Goal: Navigation & Orientation: Find specific page/section

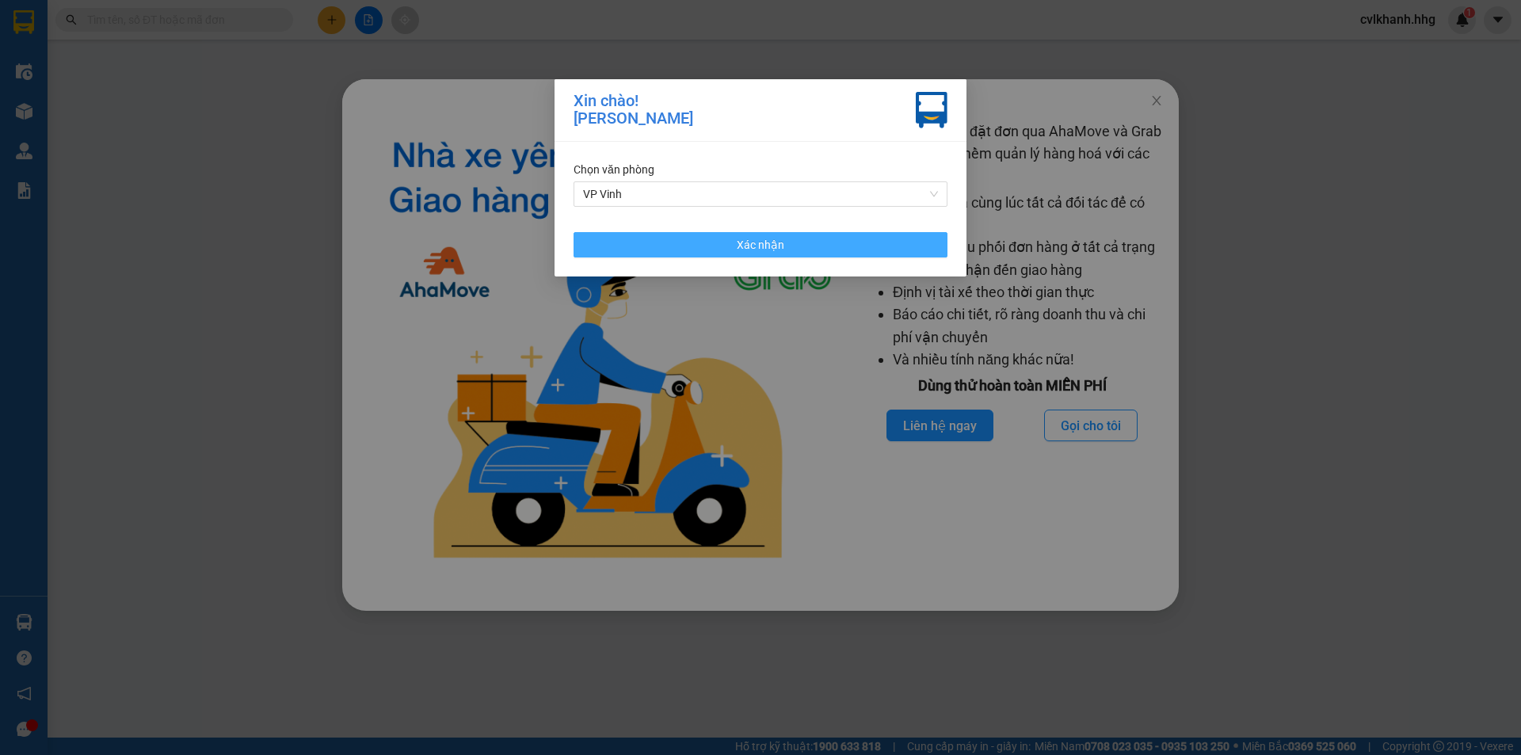
click at [819, 248] on button "Xác nhận" at bounding box center [761, 244] width 374 height 25
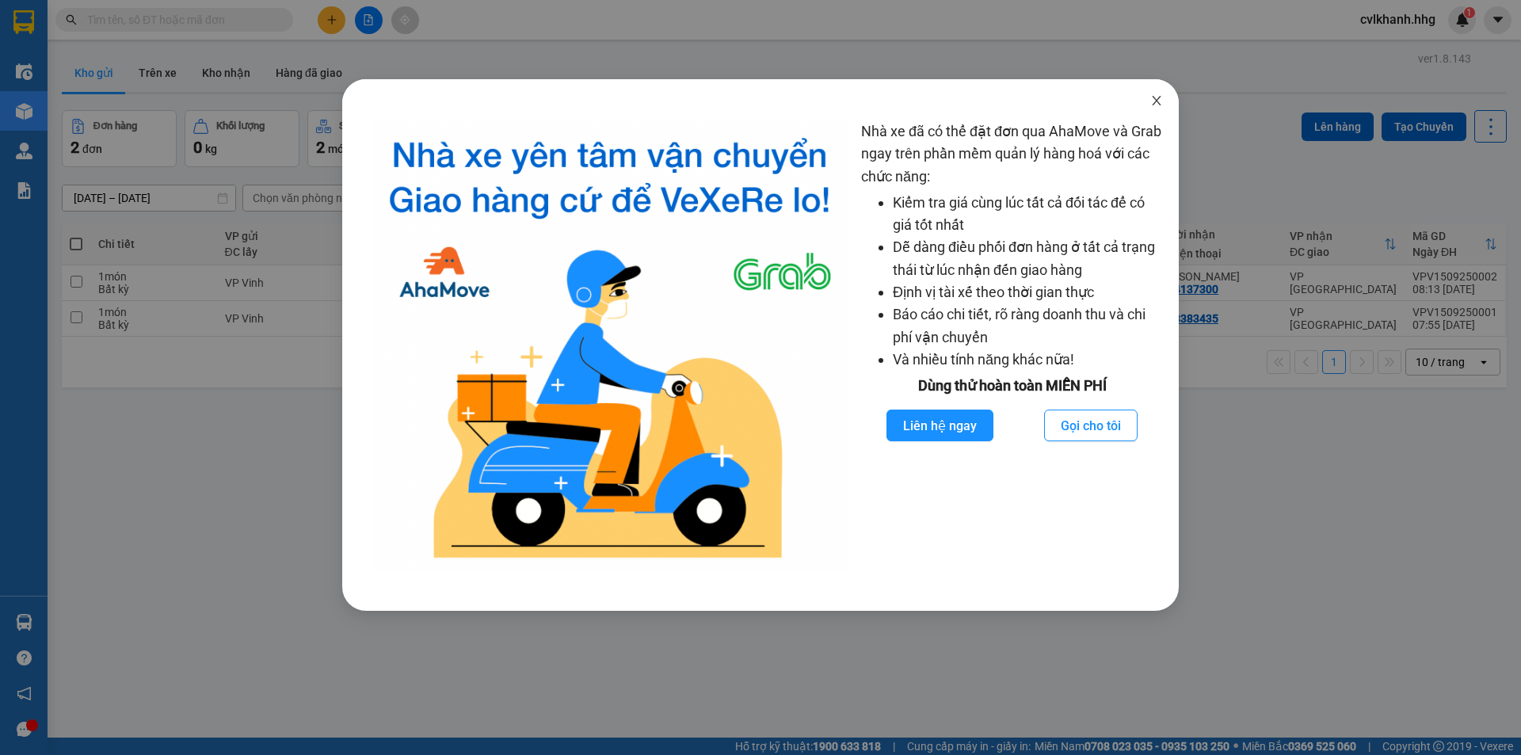
click at [1156, 93] on span "Close" at bounding box center [1156, 101] width 44 height 44
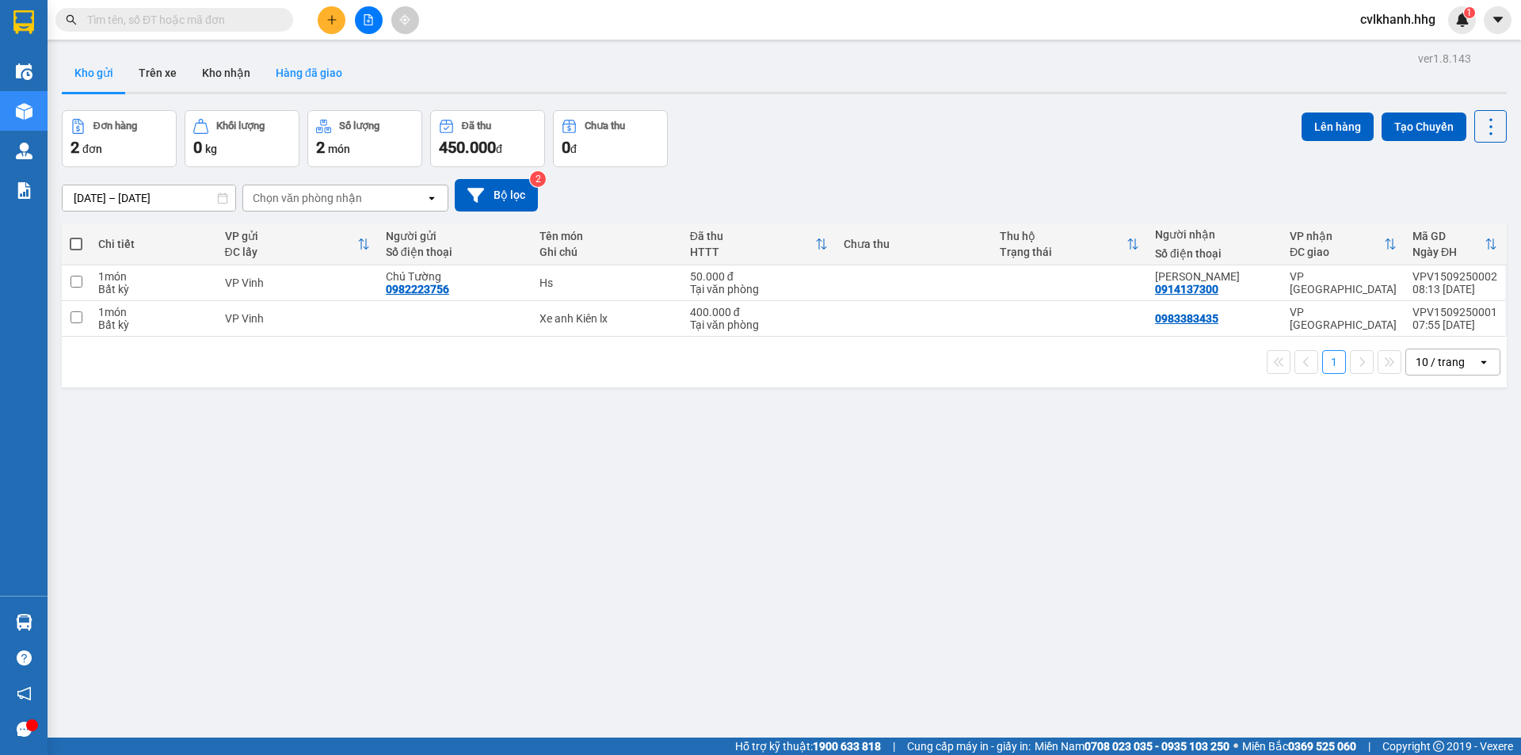
click at [282, 66] on button "Hàng đã giao" at bounding box center [309, 73] width 92 height 38
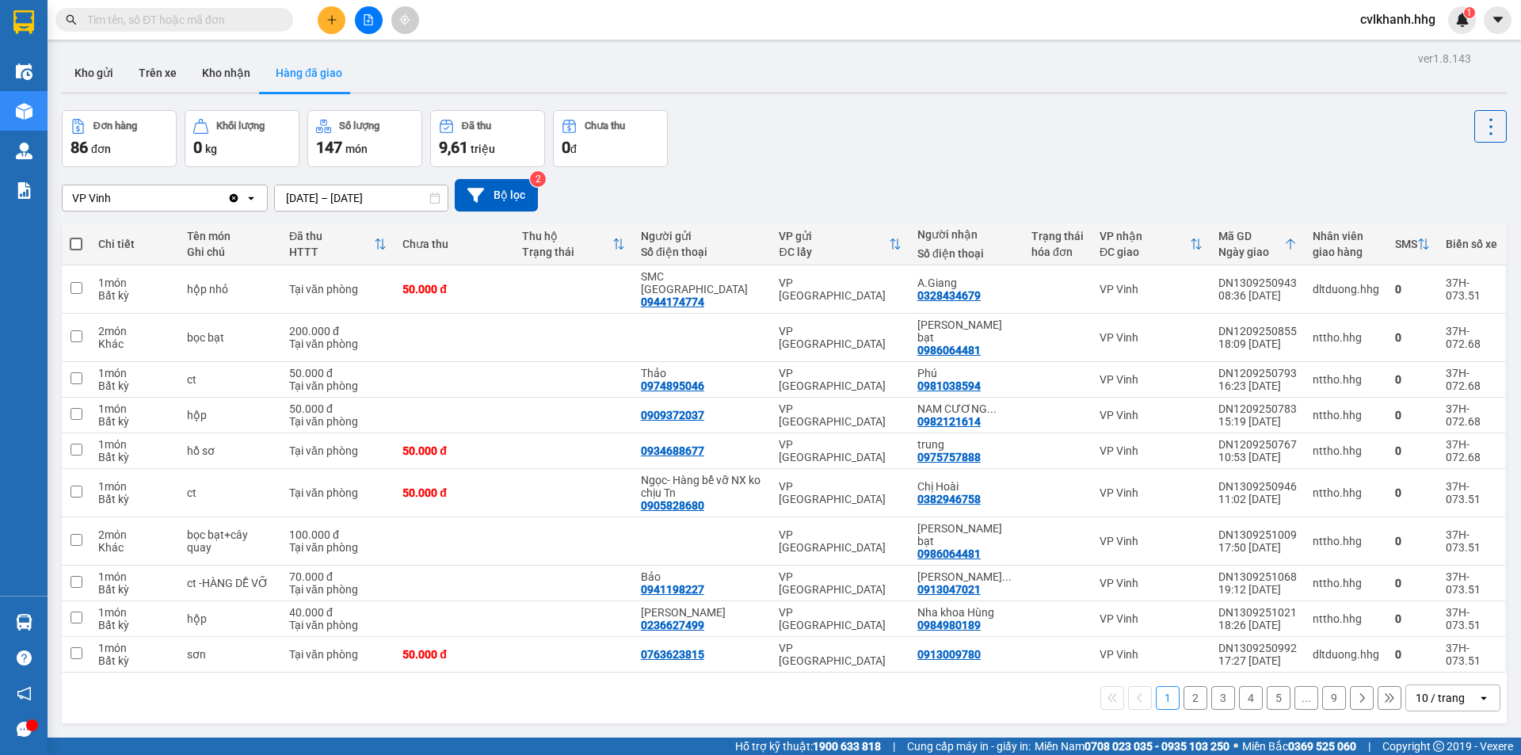
click at [1427, 690] on div "10 / trang" at bounding box center [1440, 698] width 49 height 16
click at [1422, 622] on span "100 / trang" at bounding box center [1434, 625] width 57 height 16
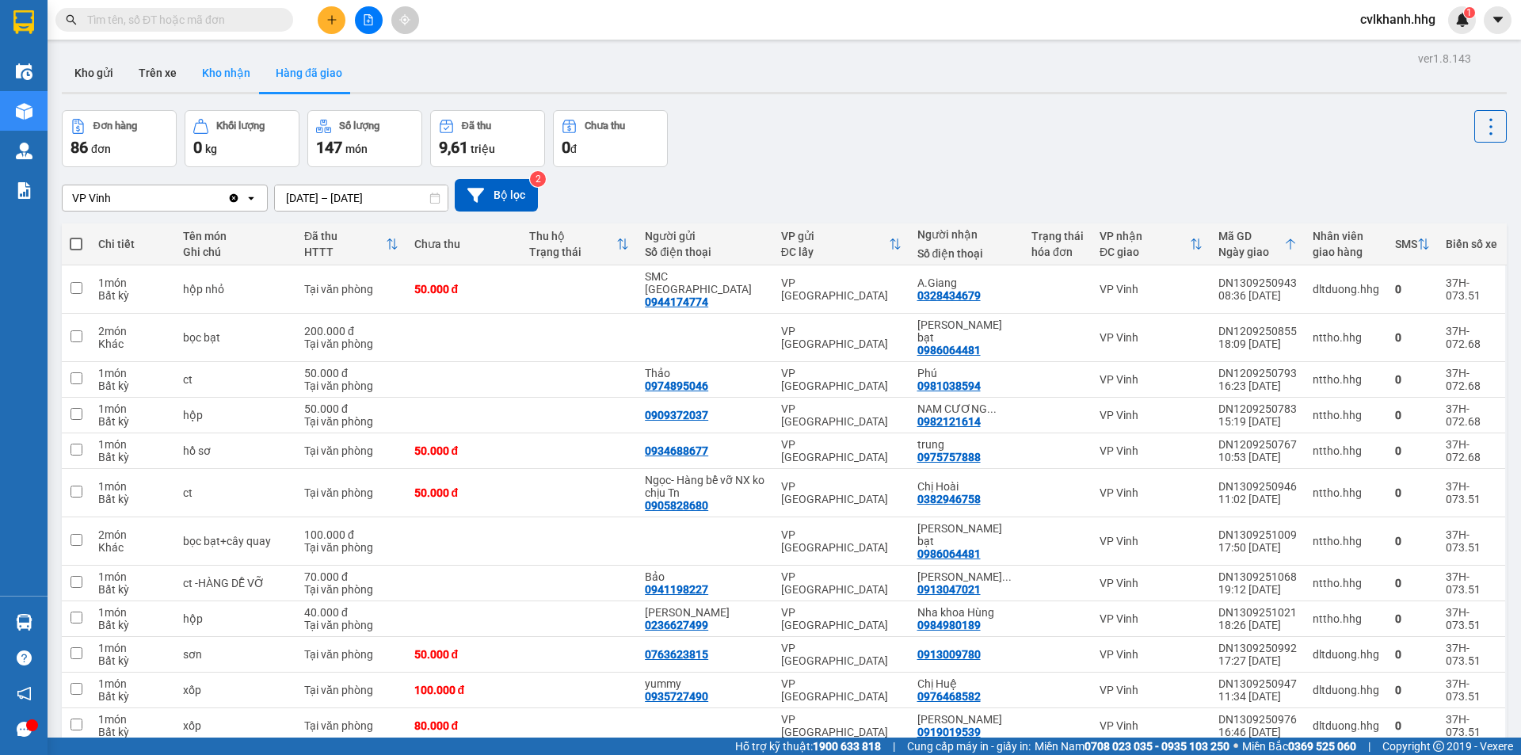
click at [223, 80] on button "Kho nhận" at bounding box center [226, 73] width 74 height 38
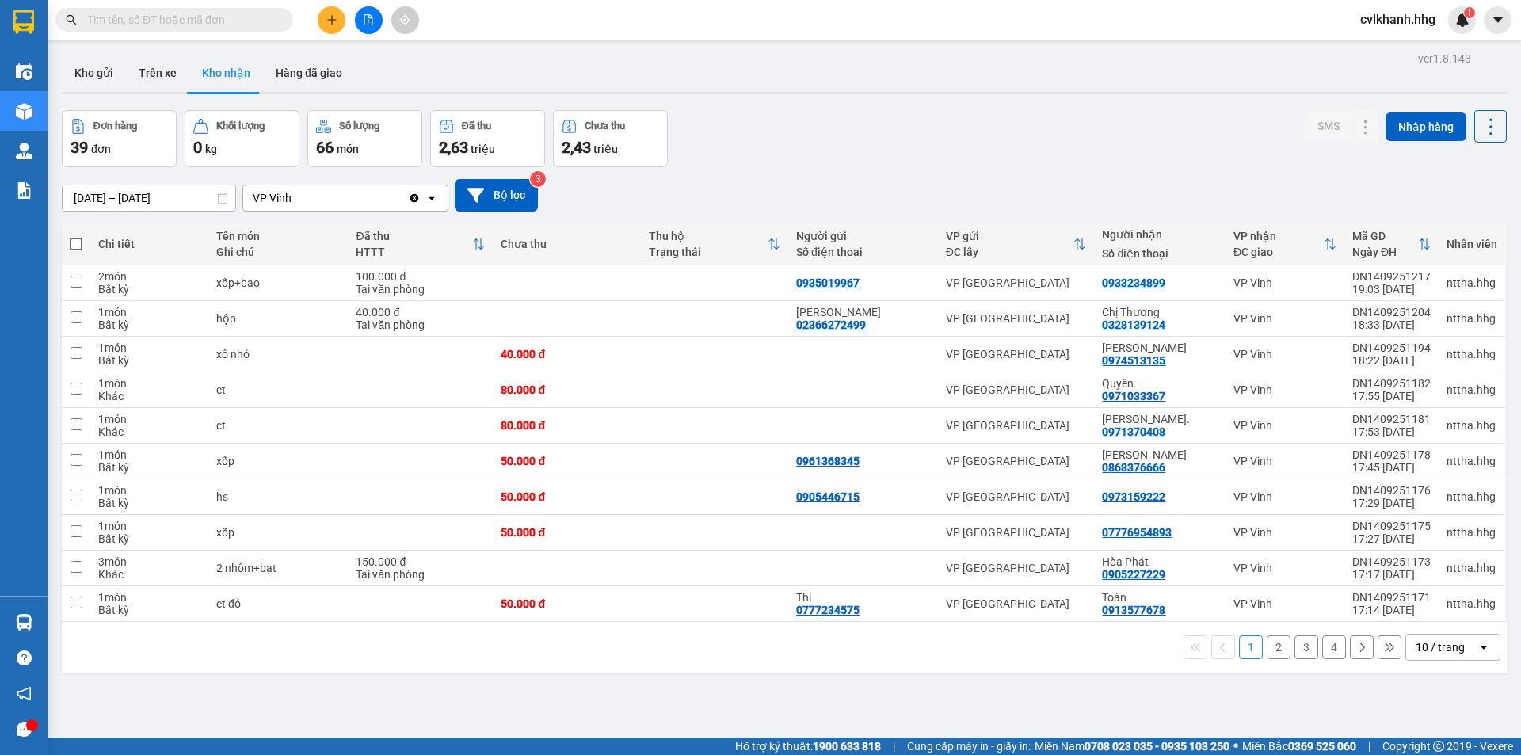
click at [1446, 639] on div "10 / trang" at bounding box center [1440, 647] width 49 height 16
click at [1429, 617] on span "100 / trang" at bounding box center [1434, 612] width 57 height 16
